Goal: Task Accomplishment & Management: Use online tool/utility

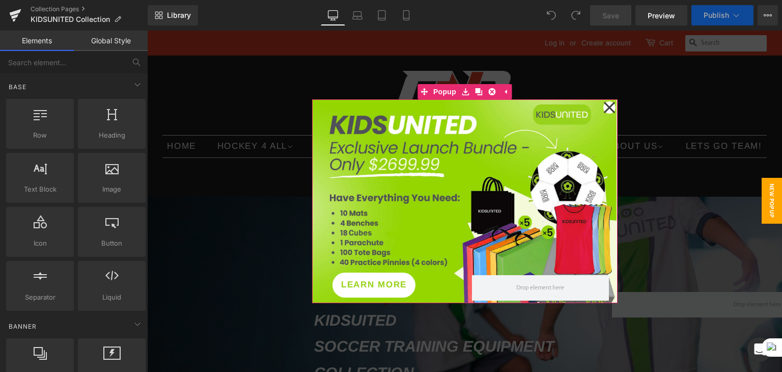
click at [605, 103] on icon at bounding box center [609, 107] width 12 height 51
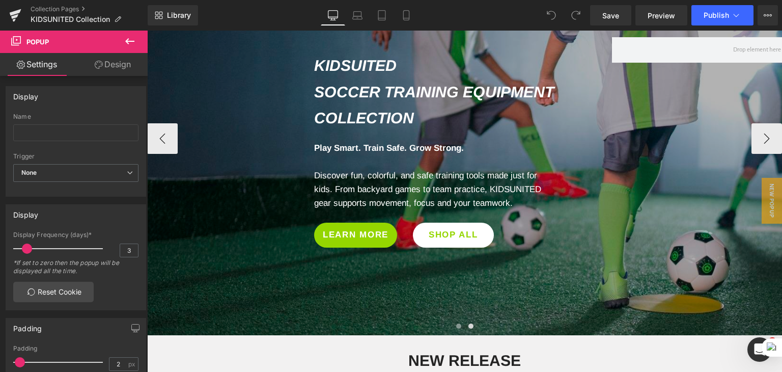
scroll to position [204, 0]
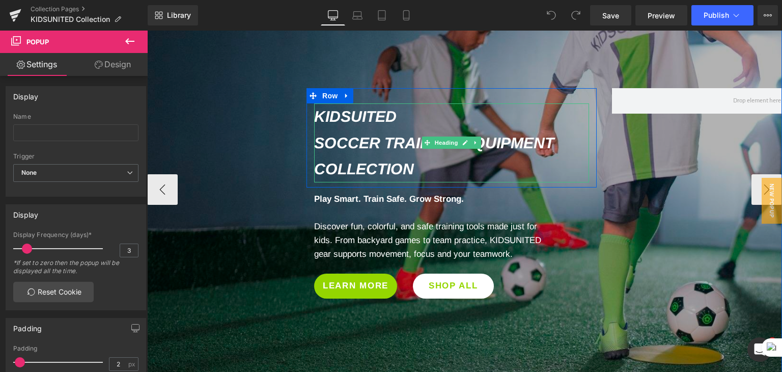
click at [365, 125] on icon "KIDSUITED" at bounding box center [355, 116] width 82 height 17
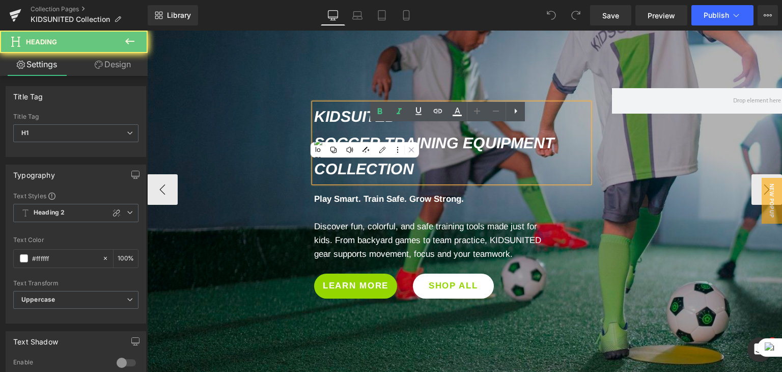
click at [357, 125] on icon "KIDSUITED" at bounding box center [355, 116] width 82 height 17
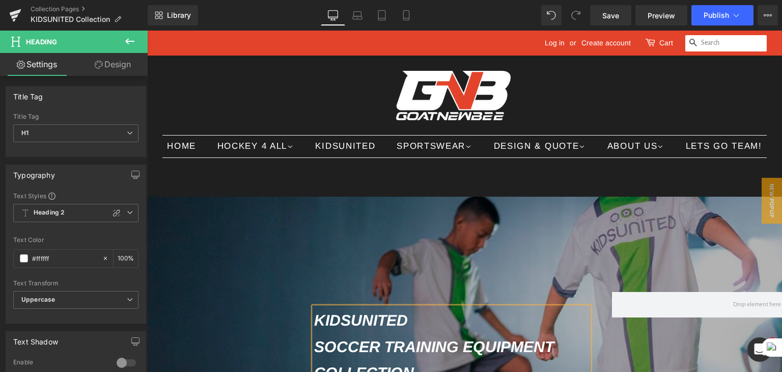
scroll to position [153, 0]
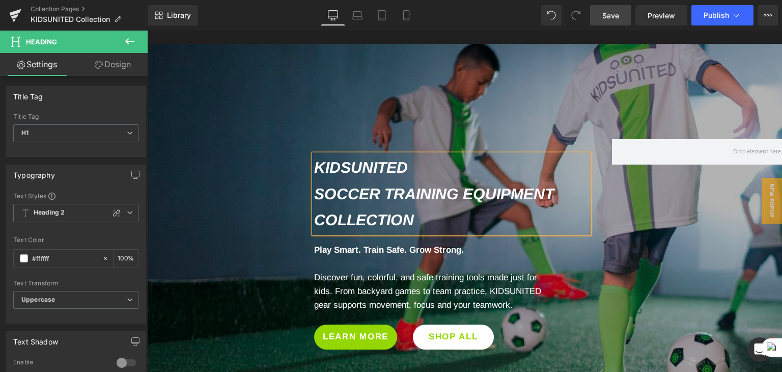
drag, startPoint x: 601, startPoint y: 13, endPoint x: 397, endPoint y: 103, distance: 223.2
click at [601, 13] on link "Save" at bounding box center [610, 15] width 41 height 20
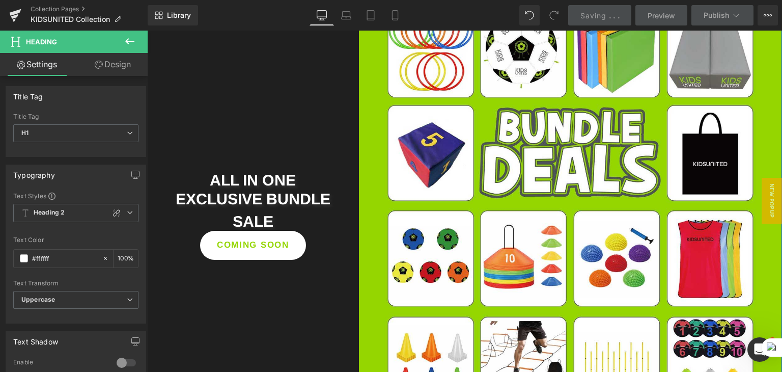
scroll to position [1782, 0]
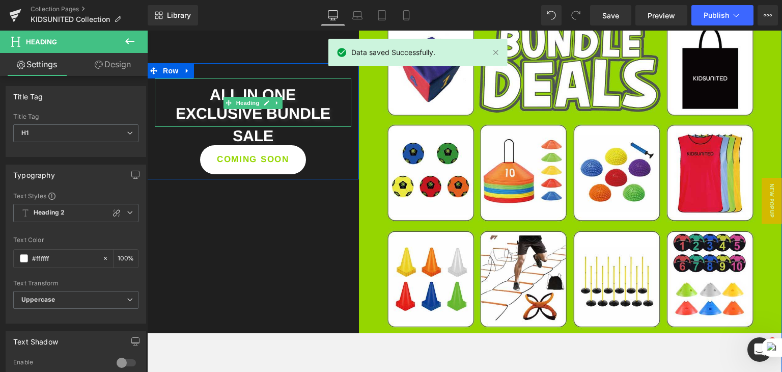
click at [261, 122] on span "EXCLUSIVE BUNDLE" at bounding box center [253, 113] width 155 height 17
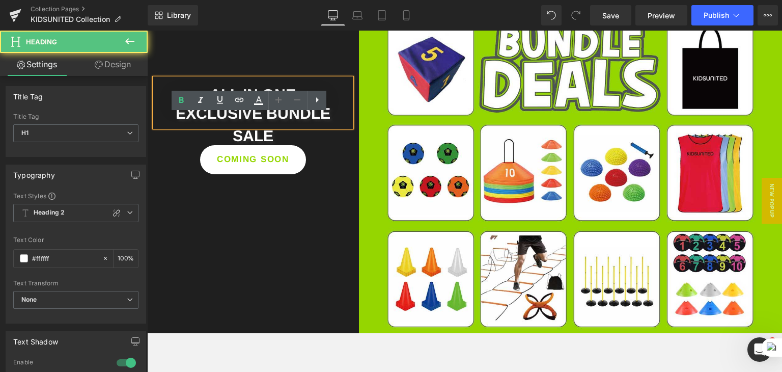
click at [258, 122] on span "EXCLUSIVE BUNDLE" at bounding box center [253, 113] width 155 height 17
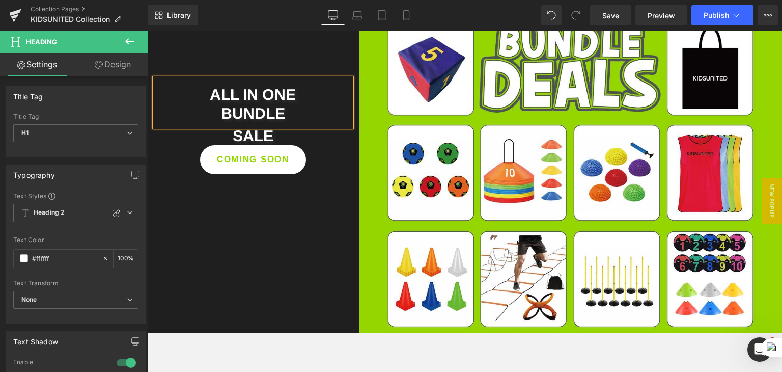
scroll to position [1791, 0]
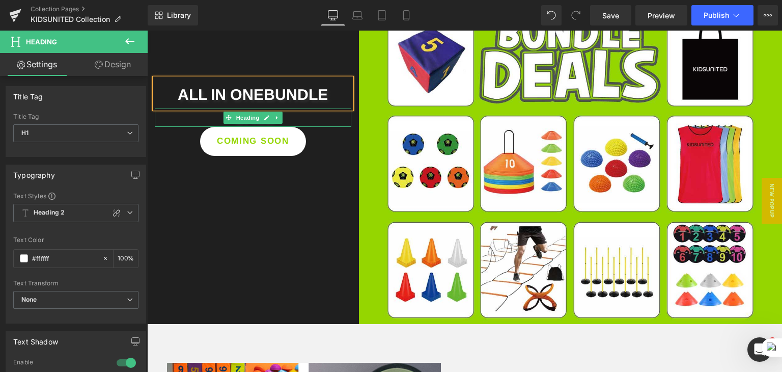
click at [292, 127] on h2 "SALE" at bounding box center [253, 117] width 197 height 18
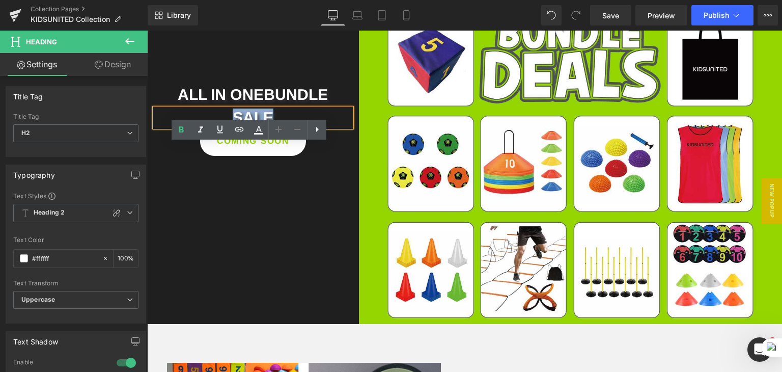
drag, startPoint x: 266, startPoint y: 149, endPoint x: 204, endPoint y: 152, distance: 61.7
click at [214, 127] on h2 "SALE" at bounding box center [253, 117] width 197 height 18
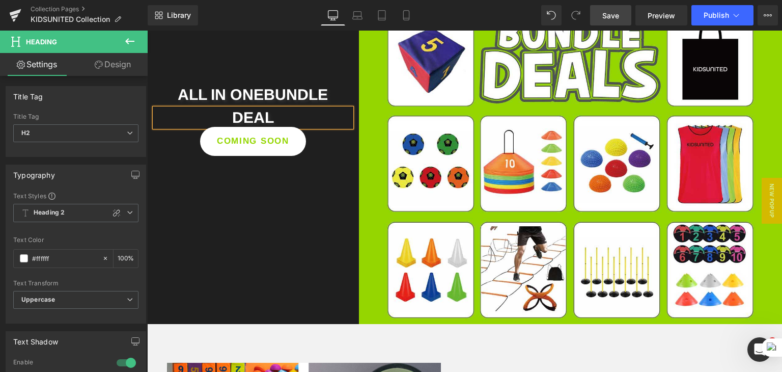
click at [603, 13] on span "Save" at bounding box center [610, 15] width 17 height 11
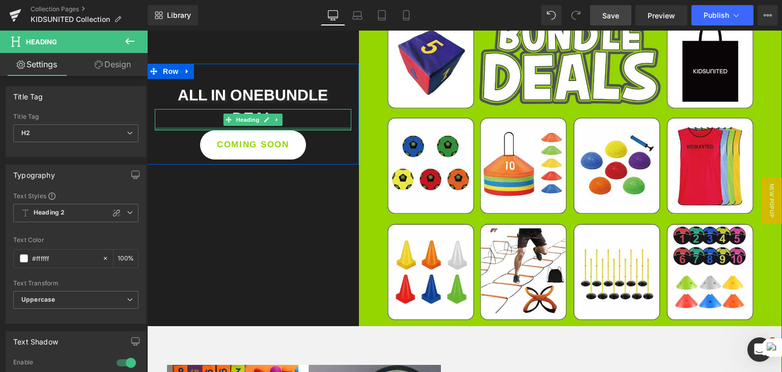
scroll to position [1790, 0]
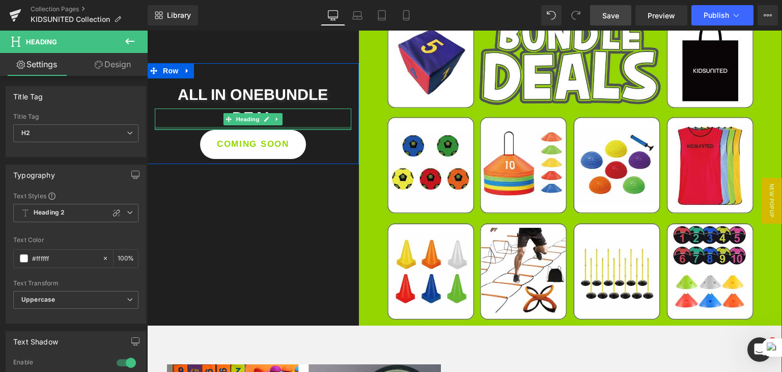
click at [251, 158] on div "ALL IN ONE BUNDLE Heading deal Heading COMING SOON Button" at bounding box center [253, 118] width 212 height 80
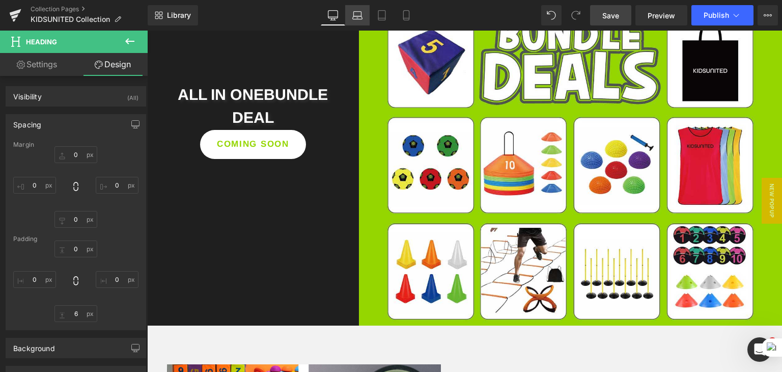
click at [362, 17] on icon at bounding box center [357, 15] width 10 height 10
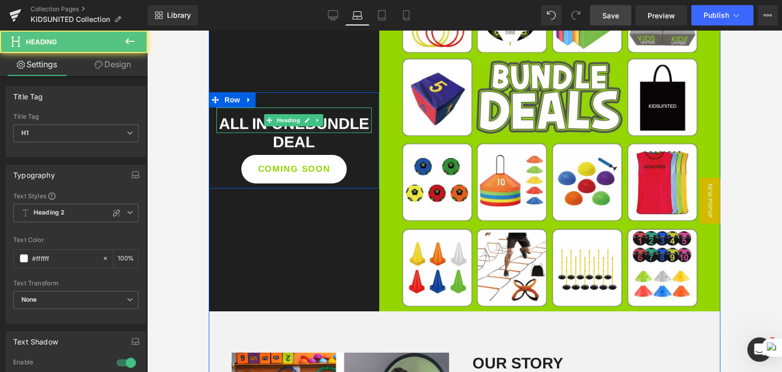
scroll to position [1613, 0]
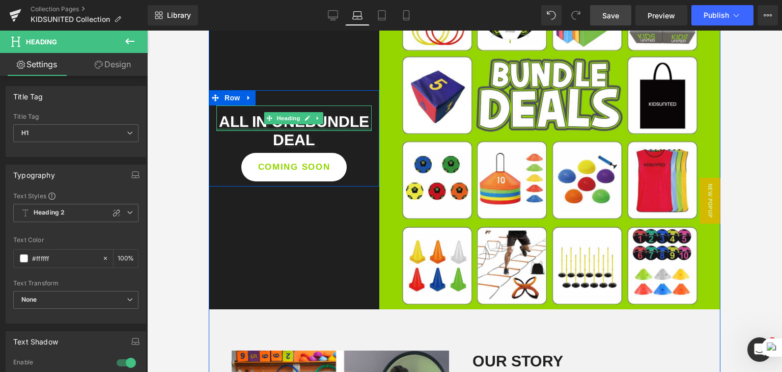
drag, startPoint x: 299, startPoint y: 145, endPoint x: 298, endPoint y: 137, distance: 7.7
click at [298, 131] on div "ALL IN ONE BUNDLE Heading" at bounding box center [293, 117] width 155 height 25
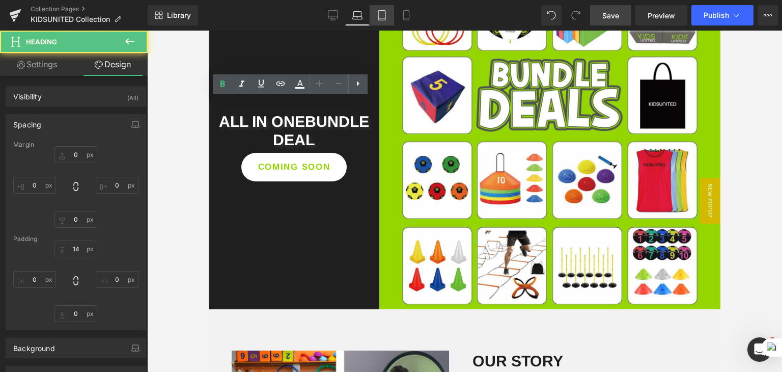
click at [381, 23] on link "Tablet" at bounding box center [382, 15] width 24 height 20
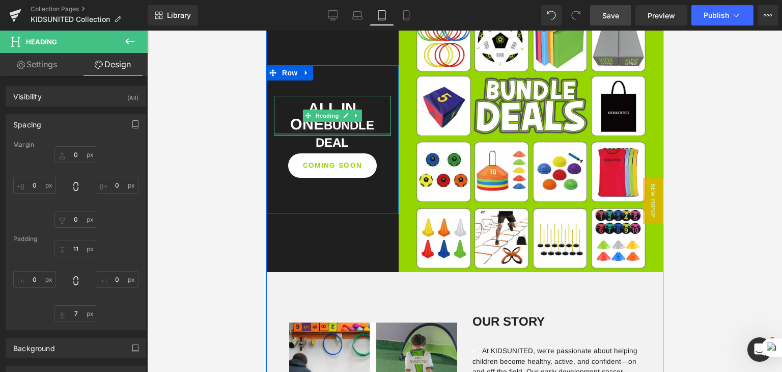
scroll to position [1302, 0]
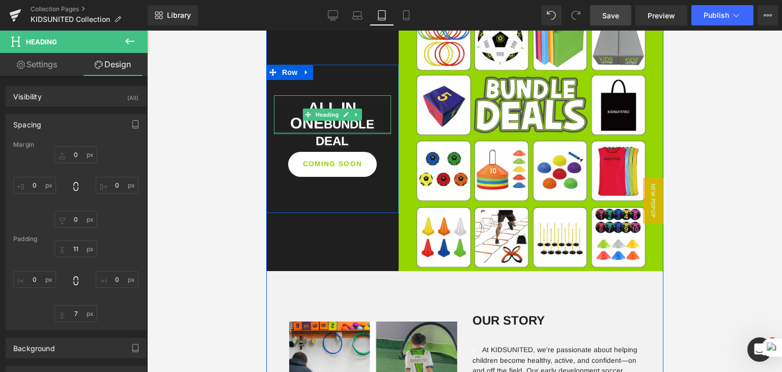
click at [328, 134] on div "ALL IN ONE BUNDLE Heading" at bounding box center [331, 114] width 117 height 39
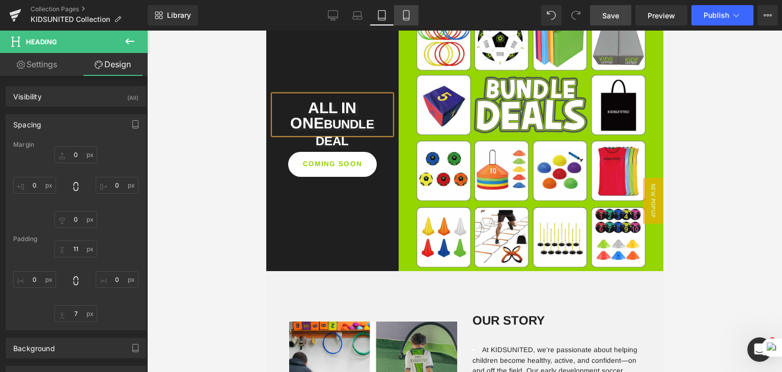
click at [402, 18] on icon at bounding box center [406, 15] width 10 height 10
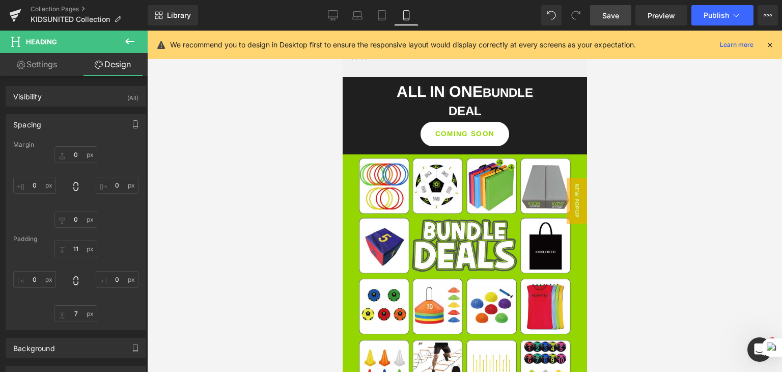
scroll to position [2182, 0]
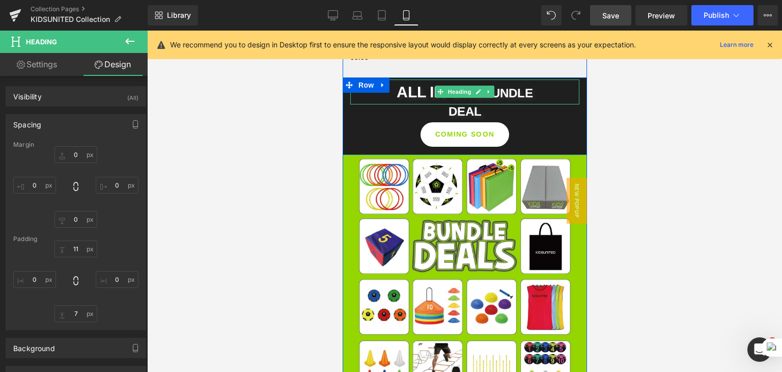
click at [522, 100] on span "BUNDLE" at bounding box center [507, 93] width 50 height 14
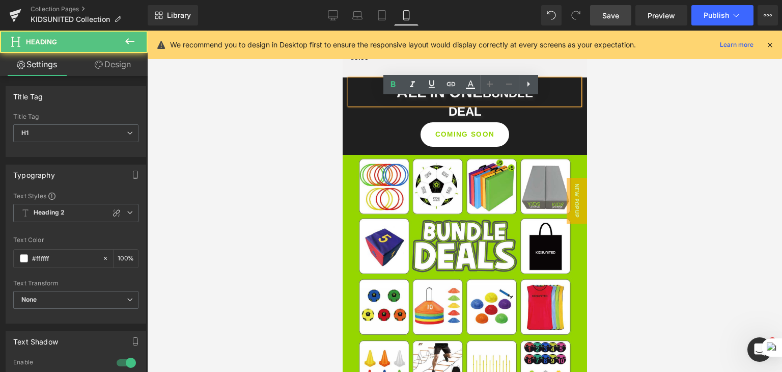
click at [482, 100] on span "BUNDLE" at bounding box center [507, 93] width 50 height 14
click at [470, 100] on span "ALL IN ONE" at bounding box center [439, 92] width 86 height 17
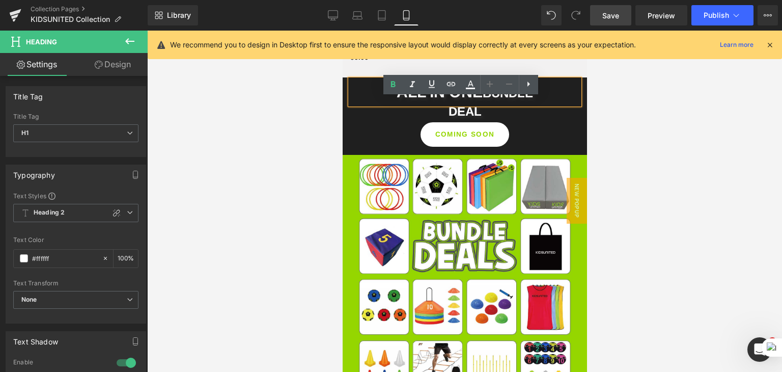
drag, startPoint x: 480, startPoint y: 112, endPoint x: 531, endPoint y: 112, distance: 50.9
click at [531, 100] on span "BUNDLE" at bounding box center [507, 93] width 50 height 14
drag, startPoint x: 534, startPoint y: 111, endPoint x: 381, endPoint y: 122, distance: 153.7
click at [381, 104] on div "ALL IN ONE BUNDLE" at bounding box center [464, 91] width 229 height 25
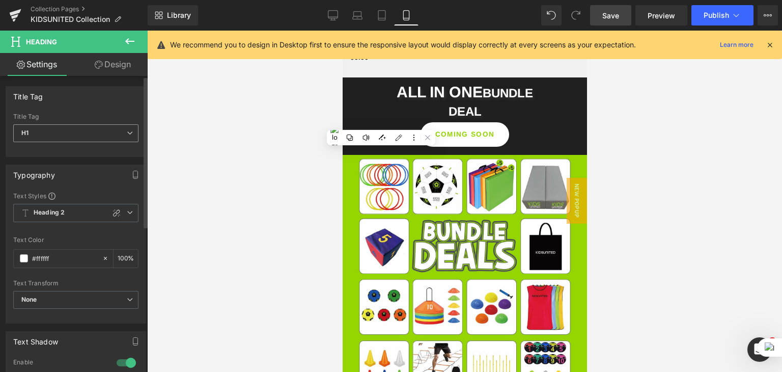
click at [88, 130] on span "H1" at bounding box center [75, 133] width 125 height 18
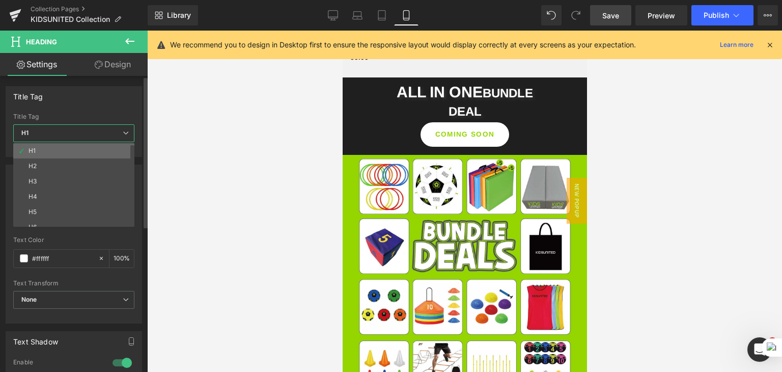
click at [68, 149] on li "H1" at bounding box center [76, 150] width 126 height 15
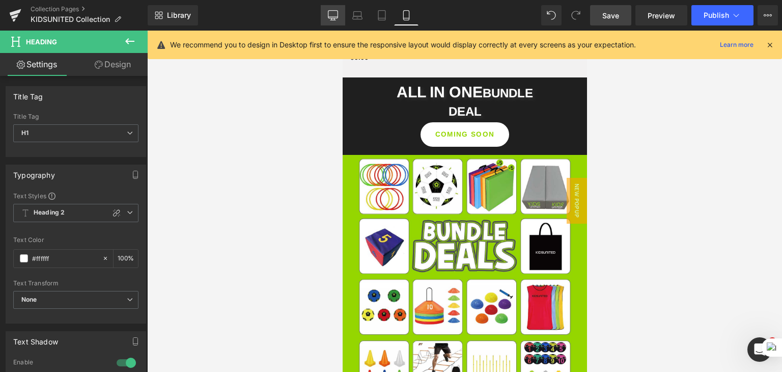
click at [338, 13] on icon at bounding box center [333, 15] width 10 height 10
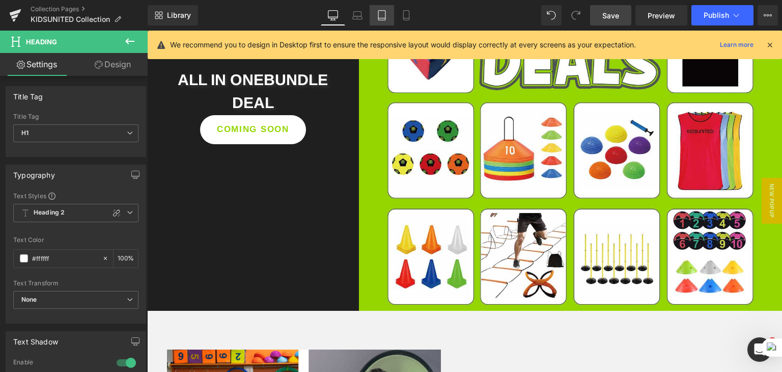
click at [371, 15] on link "Tablet" at bounding box center [382, 15] width 24 height 20
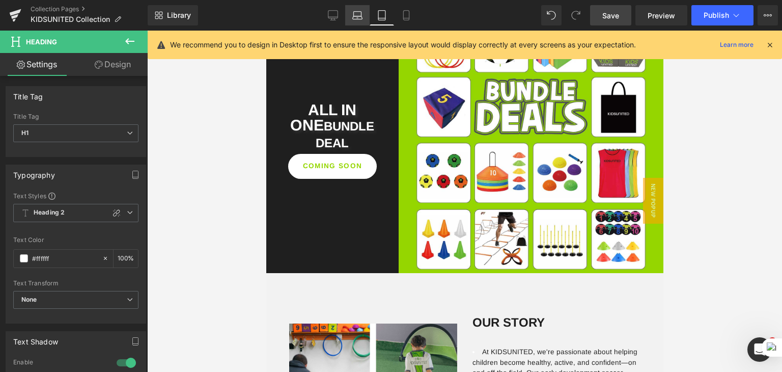
click at [354, 22] on link "Laptop" at bounding box center [357, 15] width 24 height 20
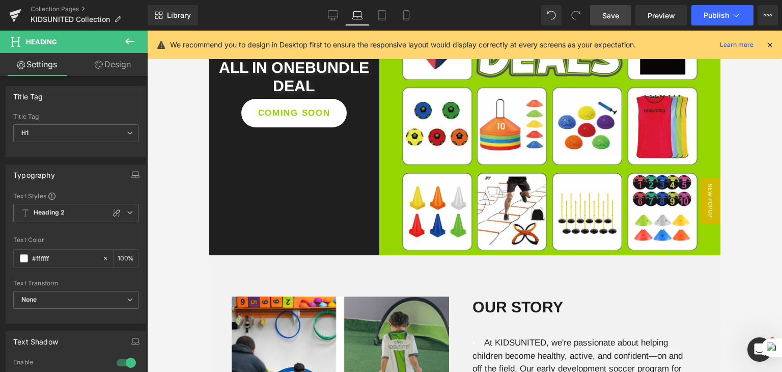
scroll to position [1611, 0]
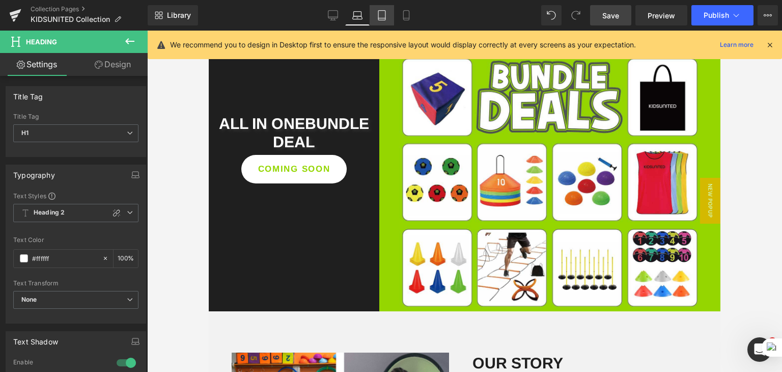
click at [379, 21] on link "Tablet" at bounding box center [382, 15] width 24 height 20
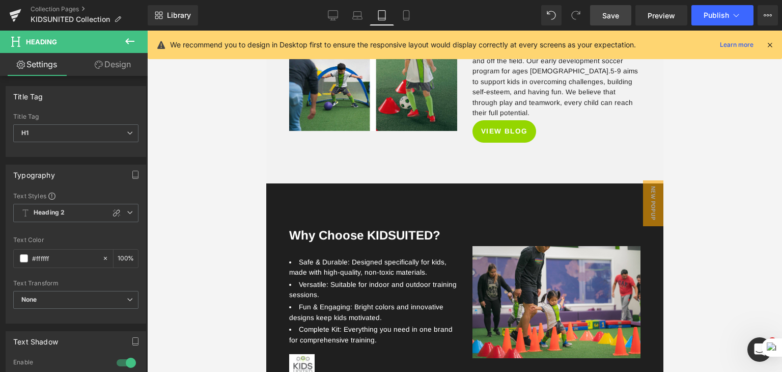
scroll to position [1300, 0]
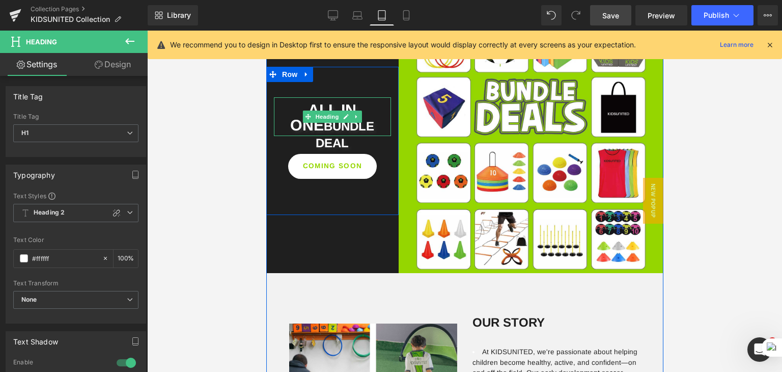
click at [333, 129] on span "BUNDLE" at bounding box center [348, 126] width 50 height 14
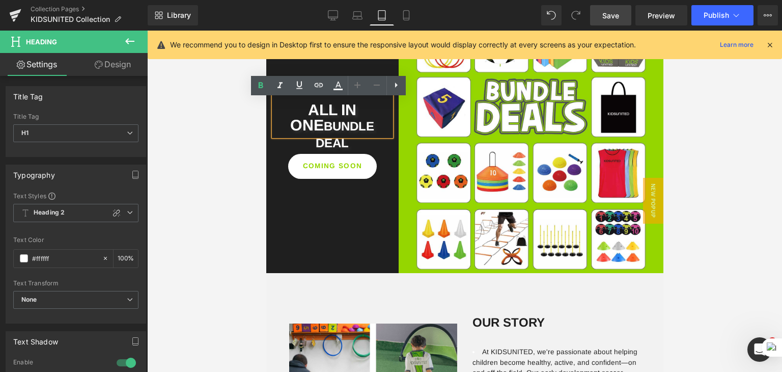
drag, startPoint x: 321, startPoint y: 129, endPoint x: 368, endPoint y: 126, distance: 46.9
click at [368, 126] on span "BUNDLE" at bounding box center [348, 126] width 50 height 14
click at [300, 126] on span "ALL IN ONE" at bounding box center [323, 117] width 66 height 33
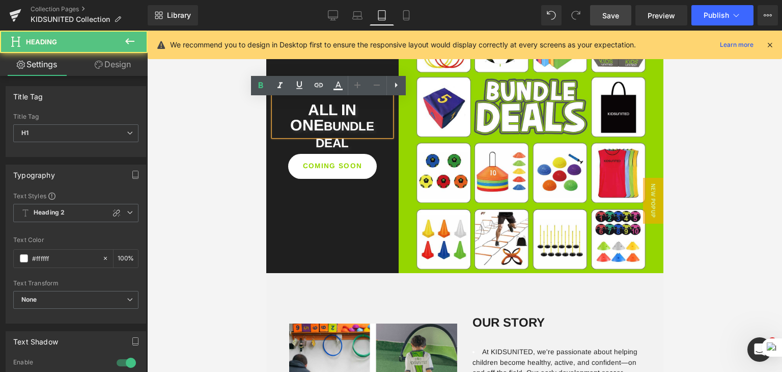
click at [314, 125] on span "ALL IN ONE" at bounding box center [323, 117] width 66 height 33
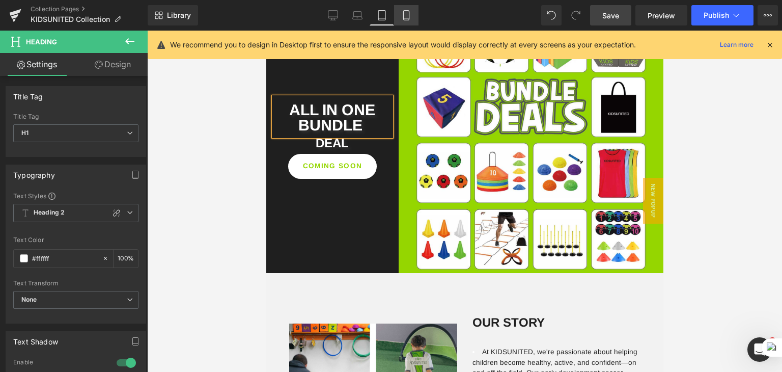
click at [405, 15] on icon at bounding box center [406, 15] width 10 height 10
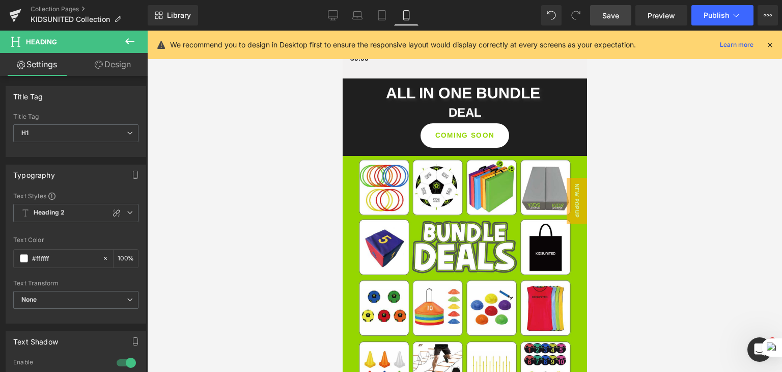
scroll to position [2180, 0]
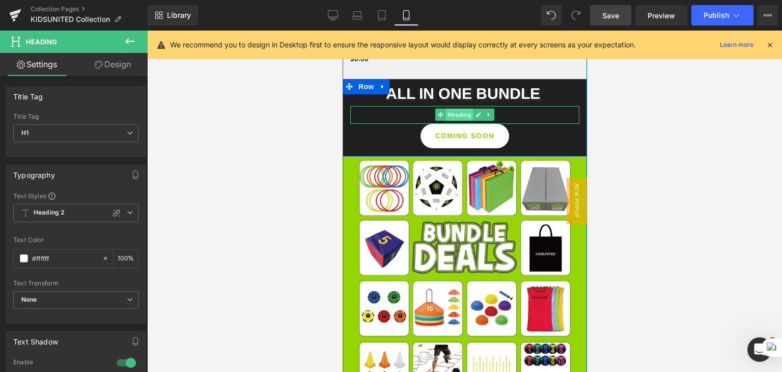
click at [461, 121] on span "Heading" at bounding box center [459, 114] width 27 height 12
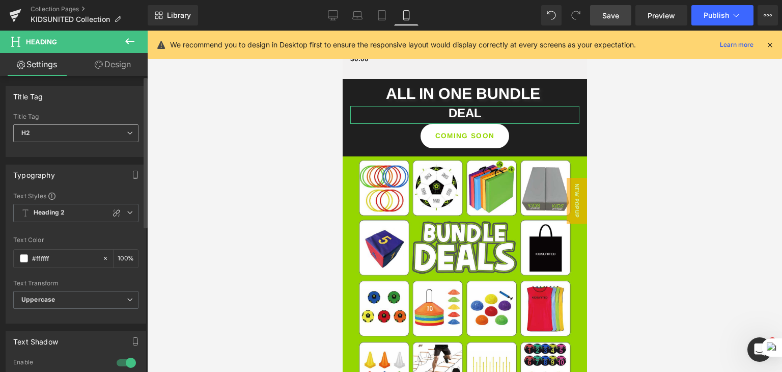
click at [128, 135] on span "H2" at bounding box center [75, 133] width 125 height 18
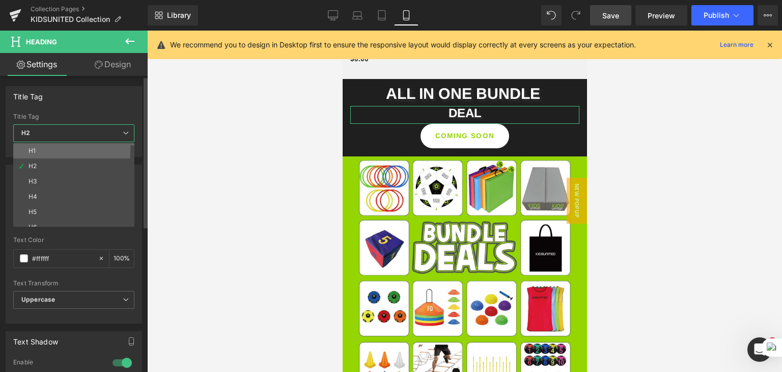
click at [92, 151] on li "H1" at bounding box center [76, 150] width 126 height 15
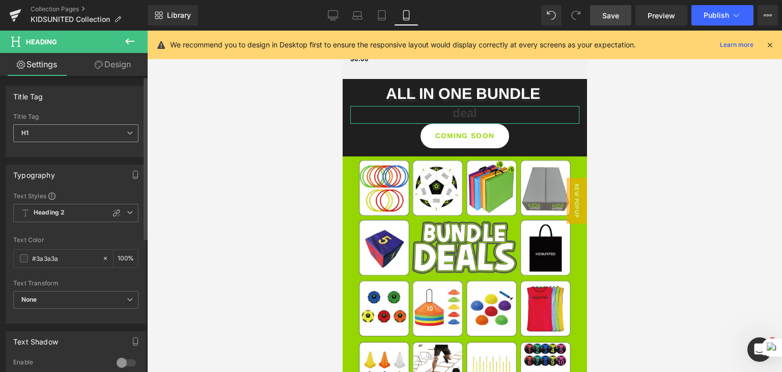
click at [124, 137] on span "H1" at bounding box center [75, 133] width 125 height 18
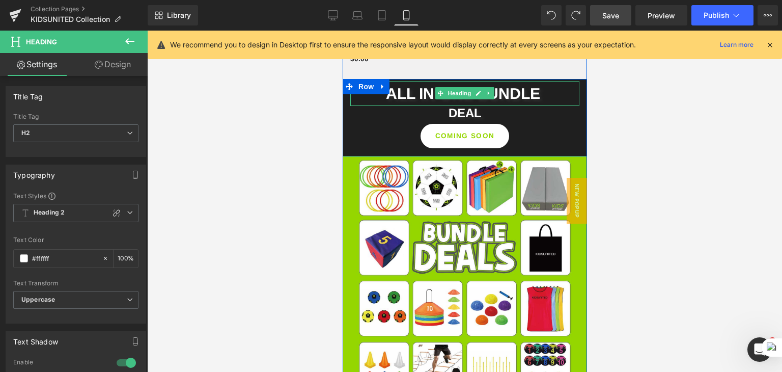
click at [510, 102] on span "ALL IN ONE BUNDLE" at bounding box center [462, 93] width 154 height 17
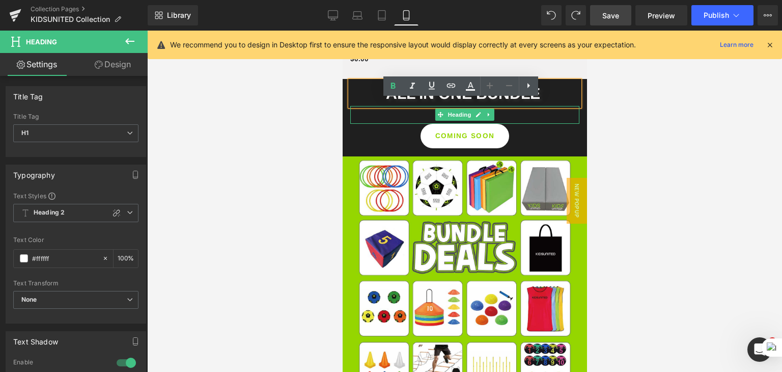
click at [517, 121] on h2 "deal" at bounding box center [464, 113] width 229 height 15
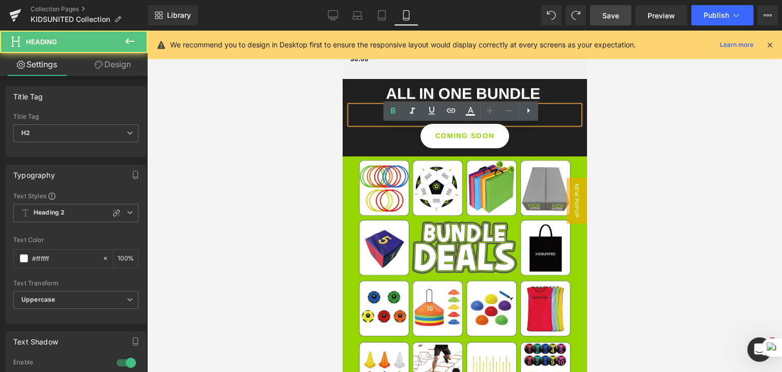
drag, startPoint x: 495, startPoint y: 129, endPoint x: 398, endPoint y: 135, distance: 97.5
click at [398, 121] on h2 "deal" at bounding box center [464, 113] width 229 height 15
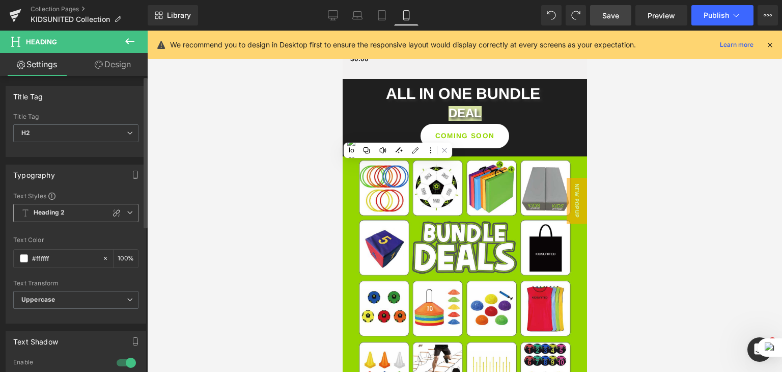
click at [130, 208] on span "Heading 2" at bounding box center [75, 213] width 125 height 18
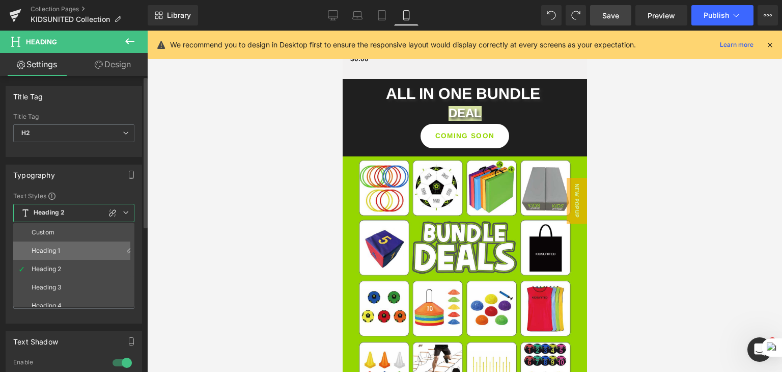
click at [97, 243] on li "Heading 1" at bounding box center [76, 250] width 126 height 18
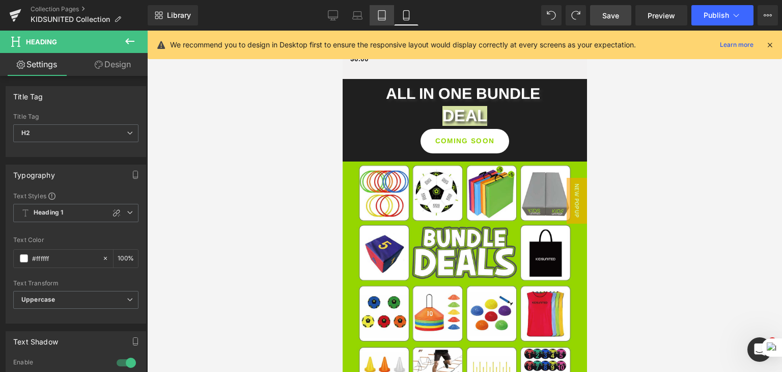
click at [377, 19] on icon at bounding box center [382, 15] width 10 height 10
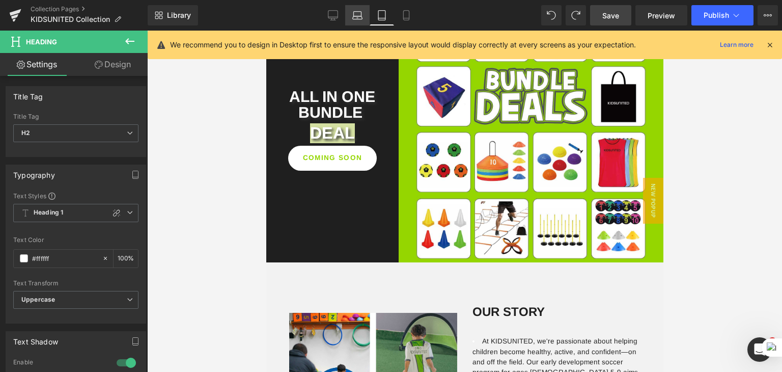
click at [357, 23] on link "Laptop" at bounding box center [357, 15] width 24 height 20
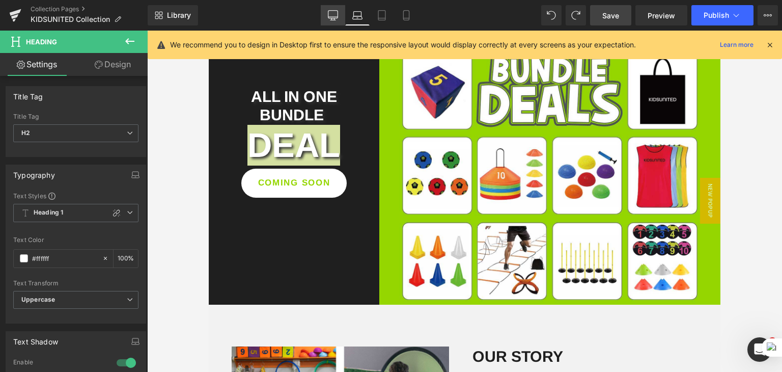
scroll to position [1618, 0]
click at [336, 21] on link "Desktop" at bounding box center [333, 15] width 24 height 20
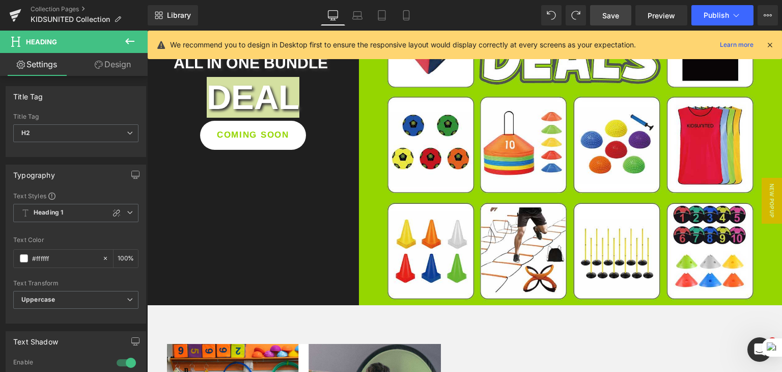
scroll to position [1797, 0]
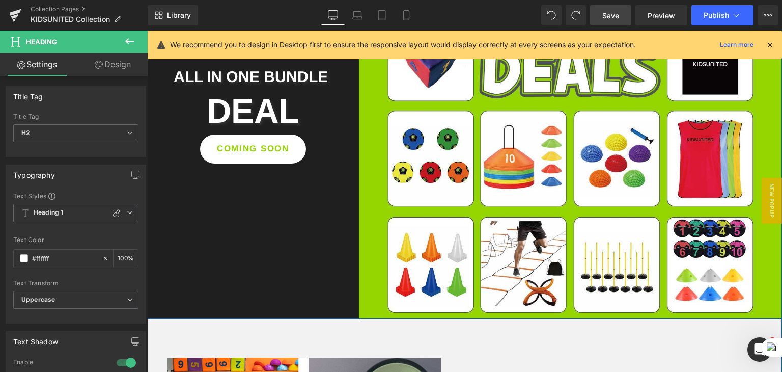
click at [333, 254] on div "ALL IN ONE BUNDLE Heading deal Heading COMING SOON Button Row" at bounding box center [253, 106] width 212 height 423
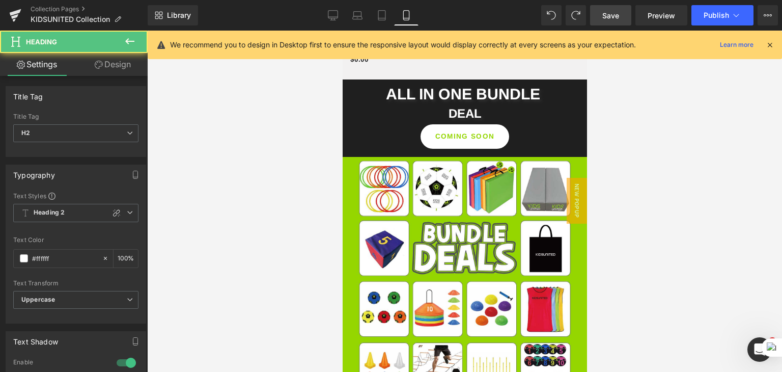
scroll to position [2179, 0]
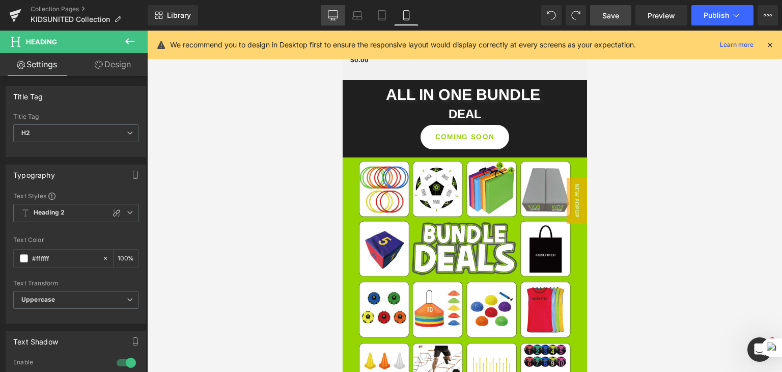
click at [332, 17] on icon at bounding box center [333, 15] width 10 height 10
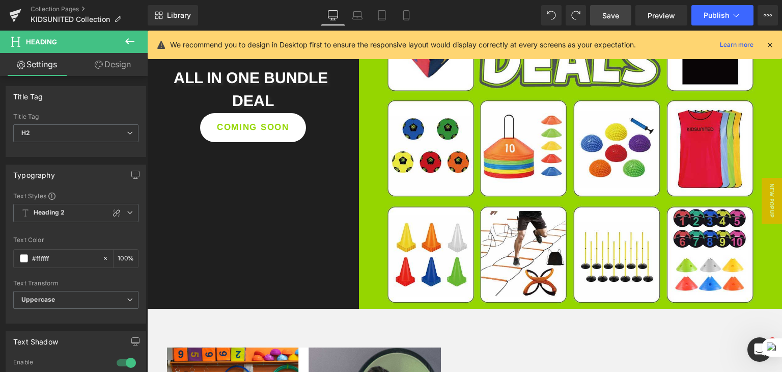
scroll to position [1807, 0]
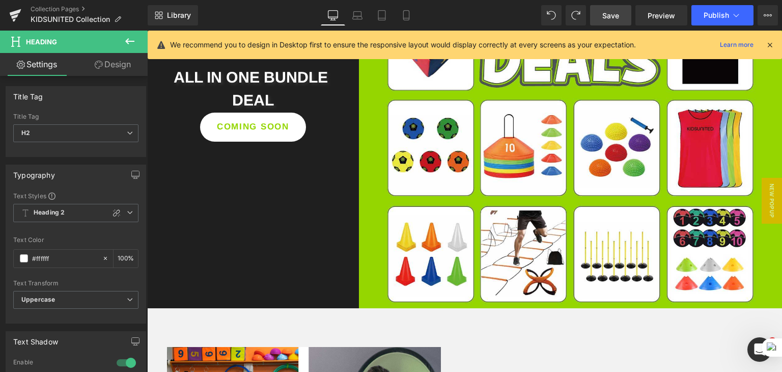
click at [605, 12] on span "Save" at bounding box center [610, 15] width 17 height 11
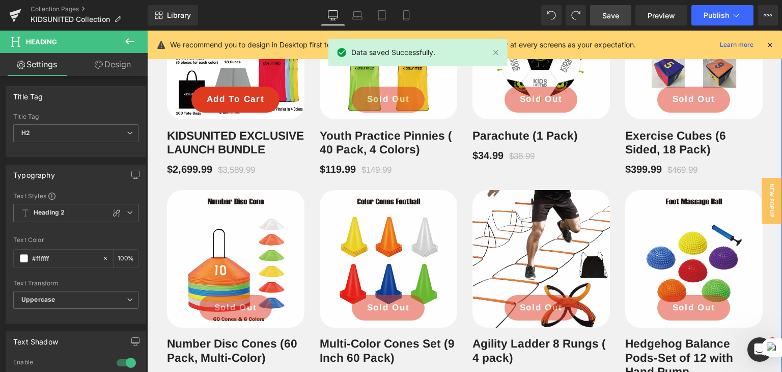
scroll to position [636, 0]
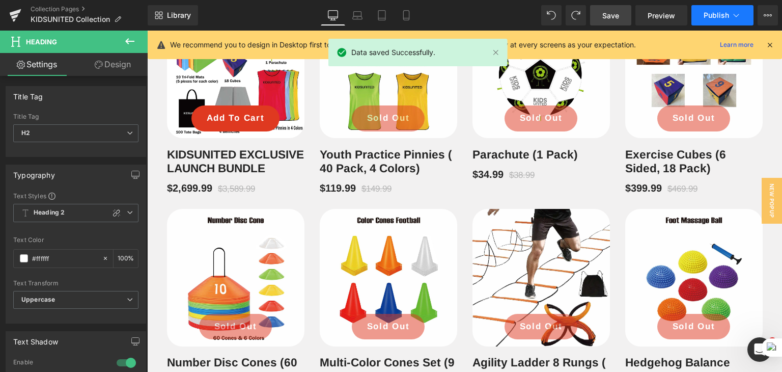
click at [711, 14] on span "Publish" at bounding box center [716, 15] width 25 height 8
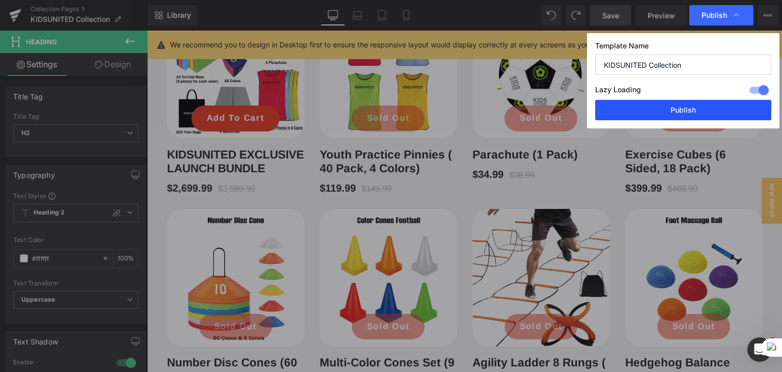
click at [674, 105] on button "Publish" at bounding box center [683, 110] width 176 height 20
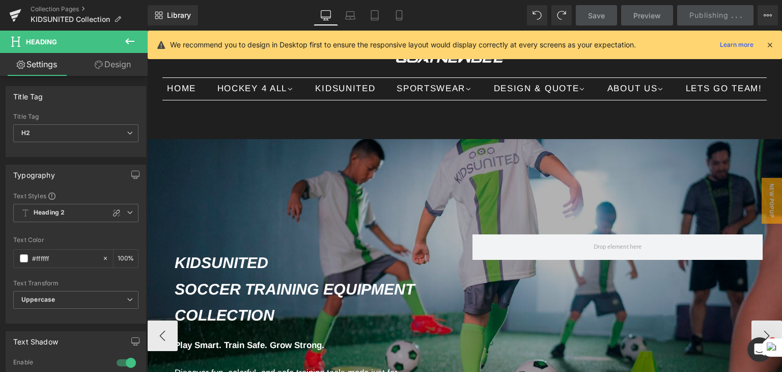
scroll to position [0, 0]
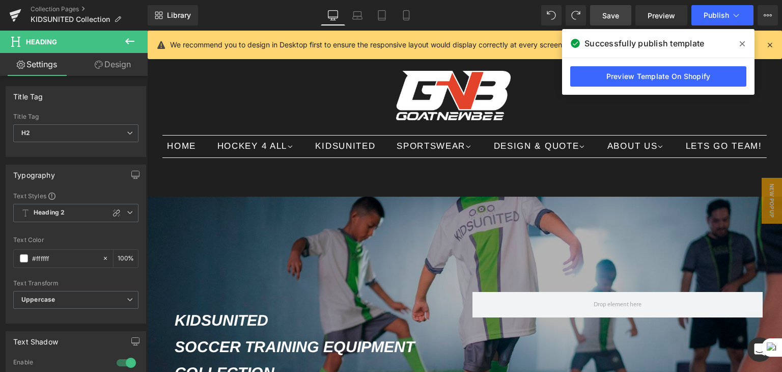
click at [613, 19] on span "Save" at bounding box center [610, 15] width 17 height 11
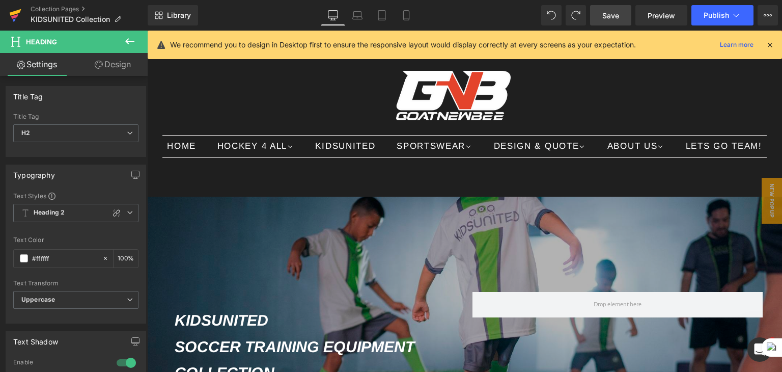
click at [14, 20] on icon at bounding box center [14, 19] width 3 height 3
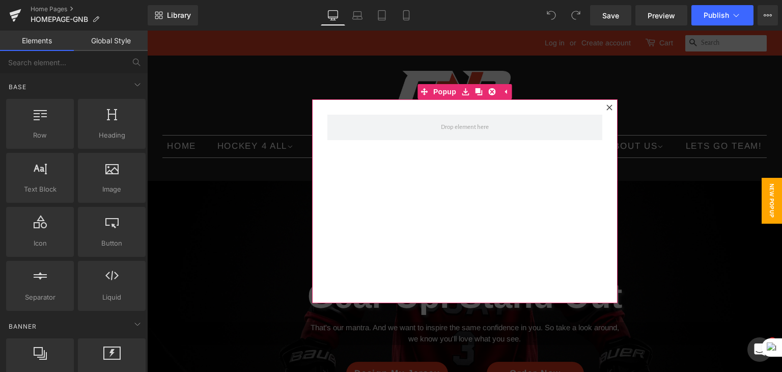
click at [609, 108] on div at bounding box center [609, 107] width 12 height 12
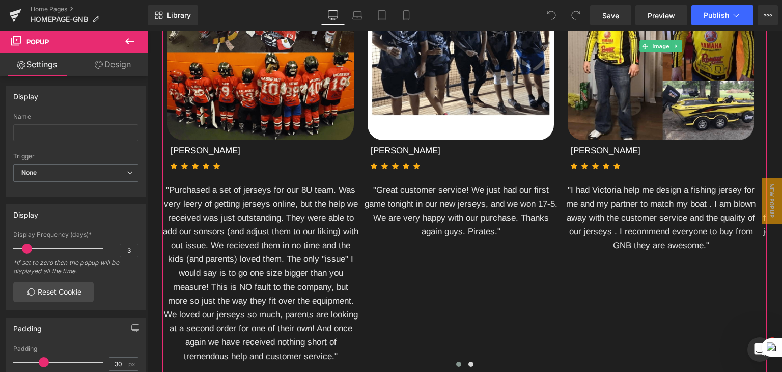
scroll to position [2088, 0]
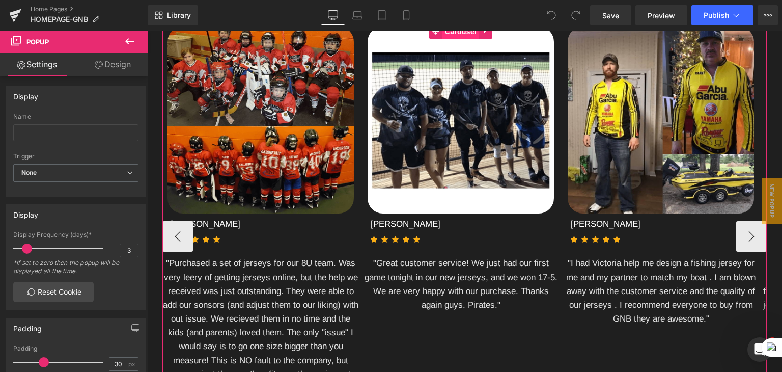
click at [459, 39] on span "Carousel" at bounding box center [461, 31] width 37 height 15
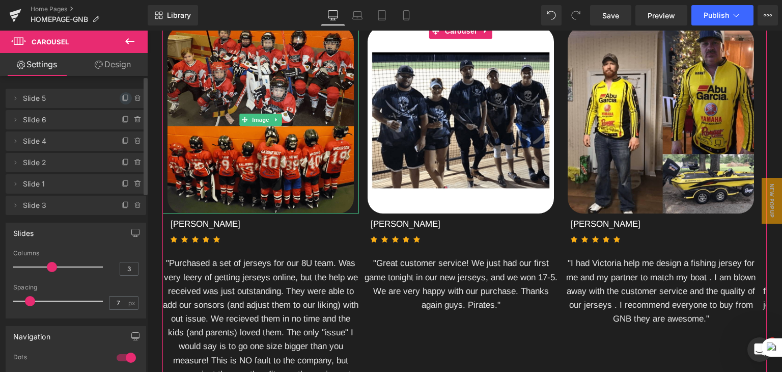
click at [122, 97] on icon at bounding box center [126, 98] width 8 height 8
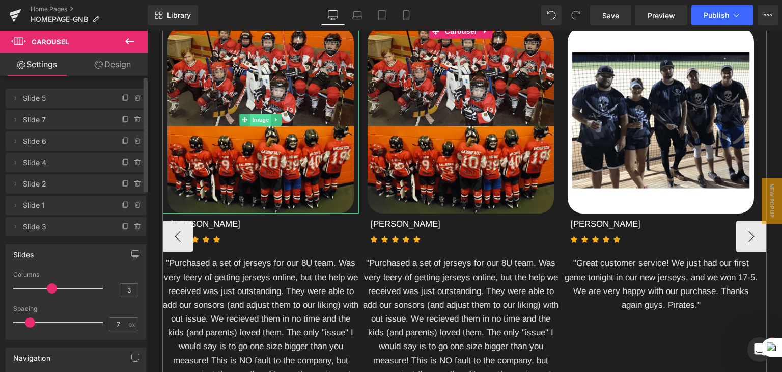
click at [259, 126] on span "Image" at bounding box center [260, 120] width 21 height 12
